Goal: Transaction & Acquisition: Purchase product/service

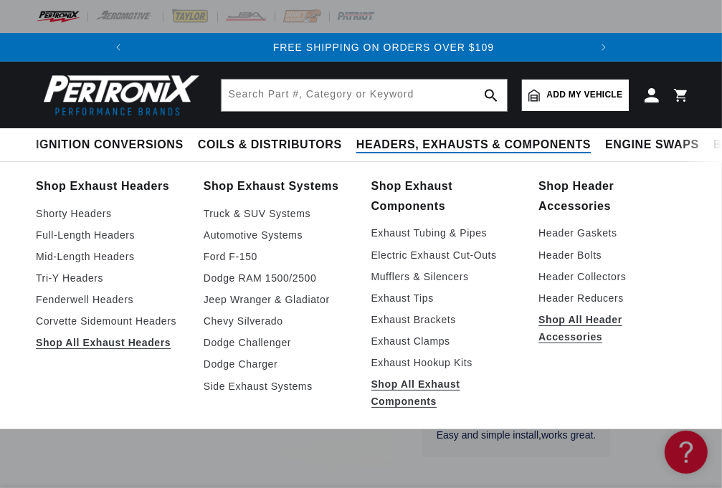
scroll to position [0, 434]
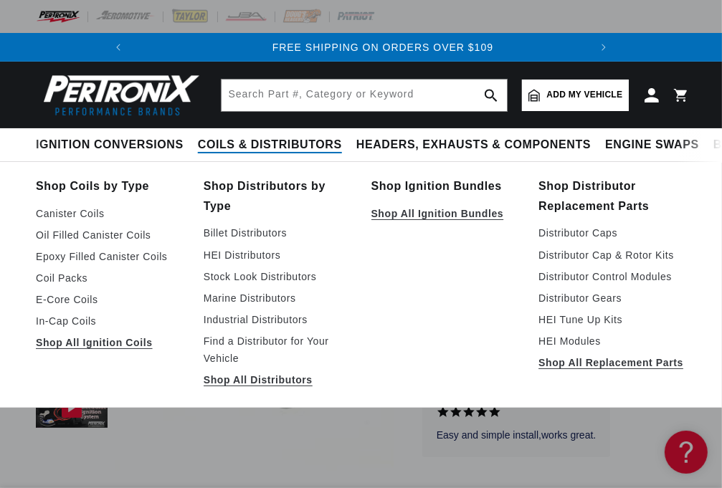
click at [198, 145] on span "Coils & Distributors" at bounding box center [270, 145] width 144 height 15
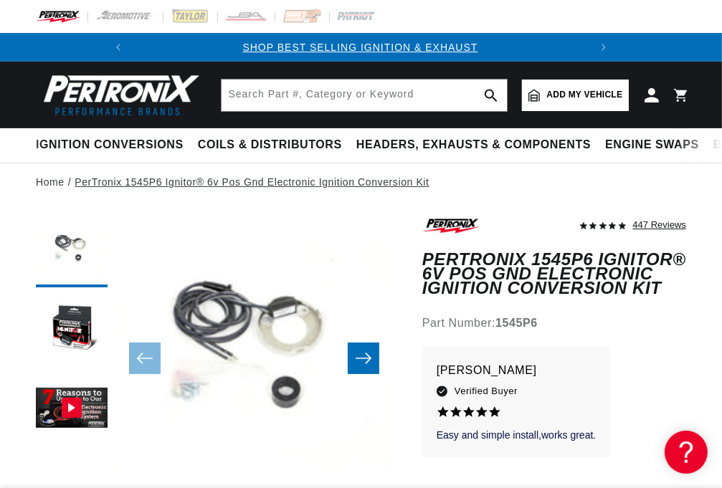
scroll to position [0, 0]
click at [169, 190] on link "PerTronix 1545P6 Ignitor® 6v Pos Gnd Electronic Ignition Conversion Kit" at bounding box center [252, 182] width 354 height 16
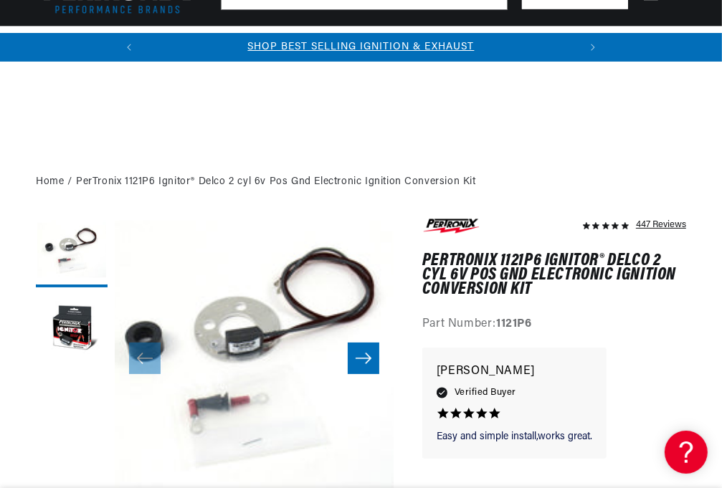
scroll to position [454, 0]
